Goal: Information Seeking & Learning: Check status

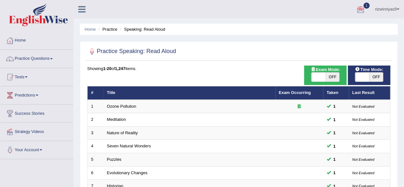
click at [361, 9] on div at bounding box center [361, 10] width 10 height 10
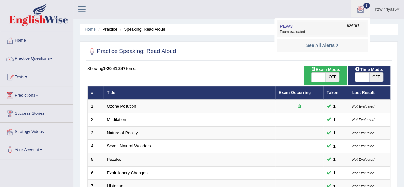
click at [347, 27] on span "[DATE]" at bounding box center [353, 25] width 12 height 5
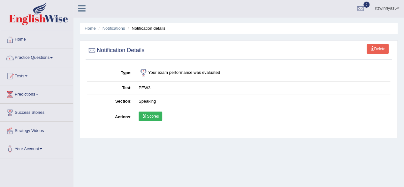
click at [146, 115] on icon at bounding box center [144, 116] width 5 height 4
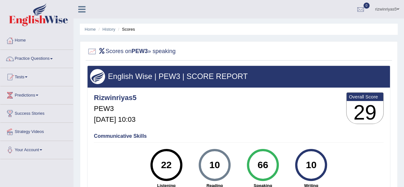
drag, startPoint x: 407, startPoint y: 87, endPoint x: 376, endPoint y: 24, distance: 70.4
click at [376, 24] on html "Toggle navigation Home Practice Questions Speaking Practice Read Aloud Repeat S…" at bounding box center [202, 93] width 404 height 187
click at [112, 30] on link "History" at bounding box center [109, 29] width 13 height 5
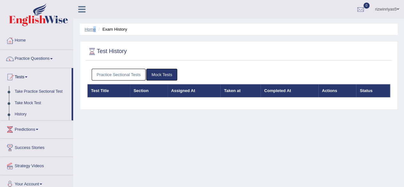
drag, startPoint x: 96, startPoint y: 30, endPoint x: 92, endPoint y: 29, distance: 3.5
click at [92, 29] on ul "Home Exam History" at bounding box center [239, 29] width 318 height 11
click at [92, 29] on link "Home" at bounding box center [90, 29] width 11 height 5
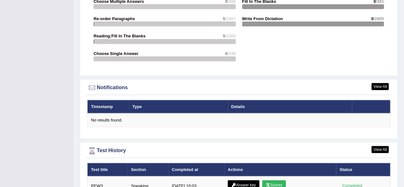
scroll to position [754, 0]
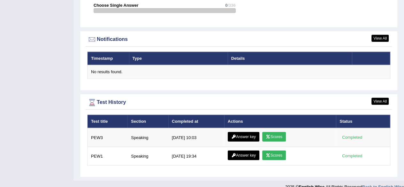
drag, startPoint x: 409, startPoint y: 40, endPoint x: 409, endPoint y: 202, distance: 161.3
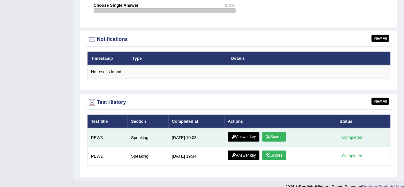
click at [247, 132] on link "Answer key" at bounding box center [244, 137] width 32 height 10
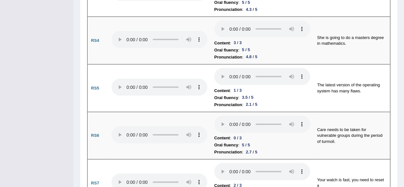
scroll to position [665, 0]
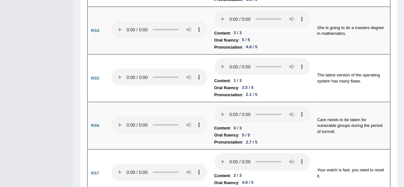
drag, startPoint x: 409, startPoint y: 24, endPoint x: 409, endPoint y: 57, distance: 32.9
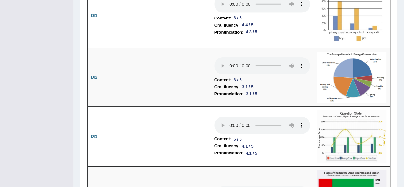
scroll to position [0, 0]
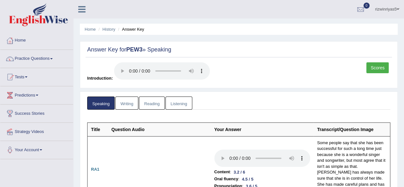
click at [380, 65] on link "Scores" at bounding box center [377, 67] width 22 height 11
